Goal: Task Accomplishment & Management: Manage account settings

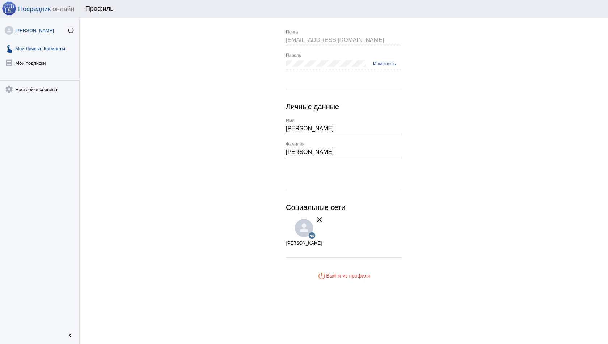
click at [46, 44] on link "touch_app Мои Личные Кабинеты" at bounding box center [39, 47] width 79 height 14
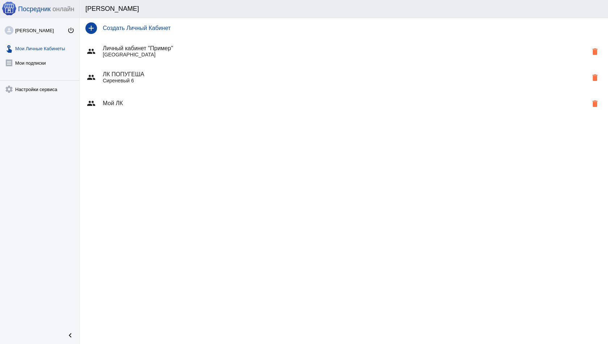
click at [159, 54] on p "[GEOGRAPHIC_DATA]" at bounding box center [345, 55] width 485 height 6
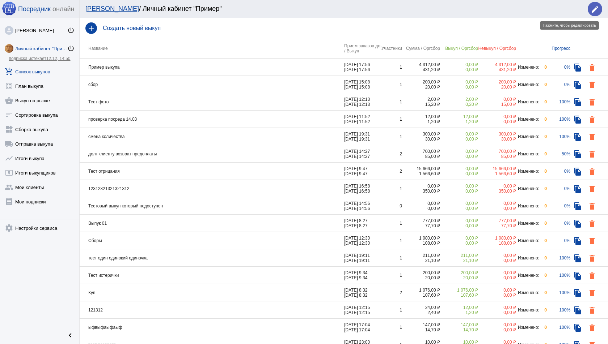
click at [593, 10] on mat-icon "edit" at bounding box center [594, 9] width 9 height 9
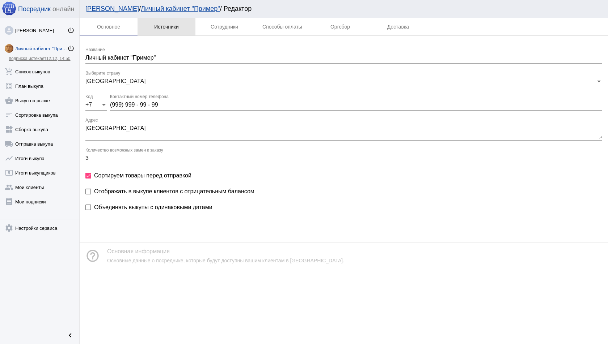
click at [170, 26] on div "Источники" at bounding box center [166, 27] width 25 height 6
